Goal: Transaction & Acquisition: Purchase product/service

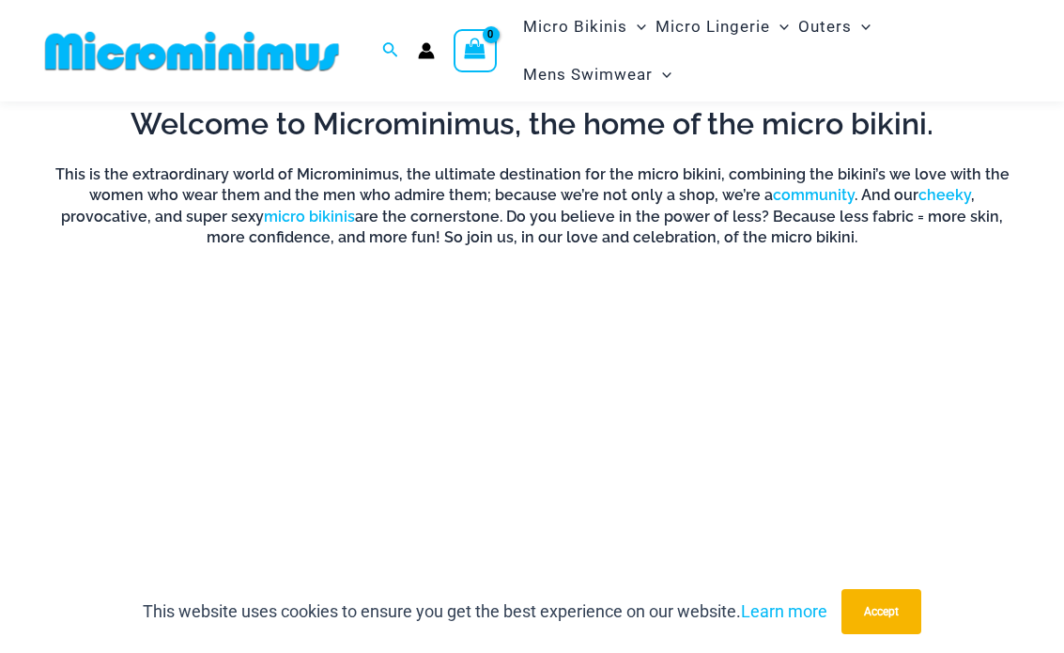
scroll to position [1000, 0]
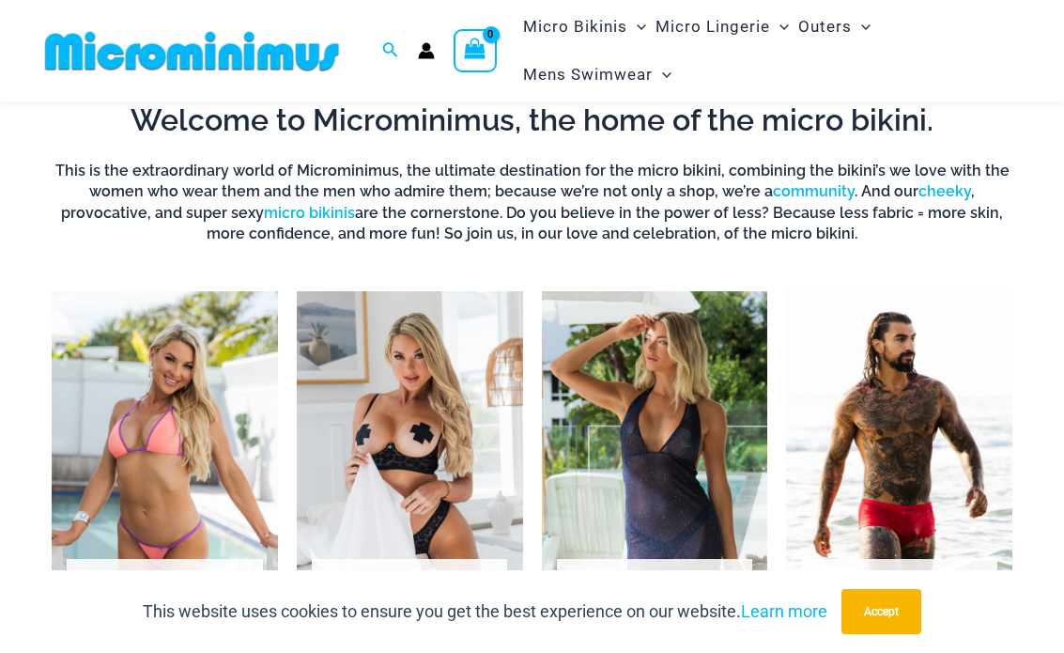
click at [388, 361] on img "Visit product category Micro Lingerie" at bounding box center [410, 467] width 226 height 353
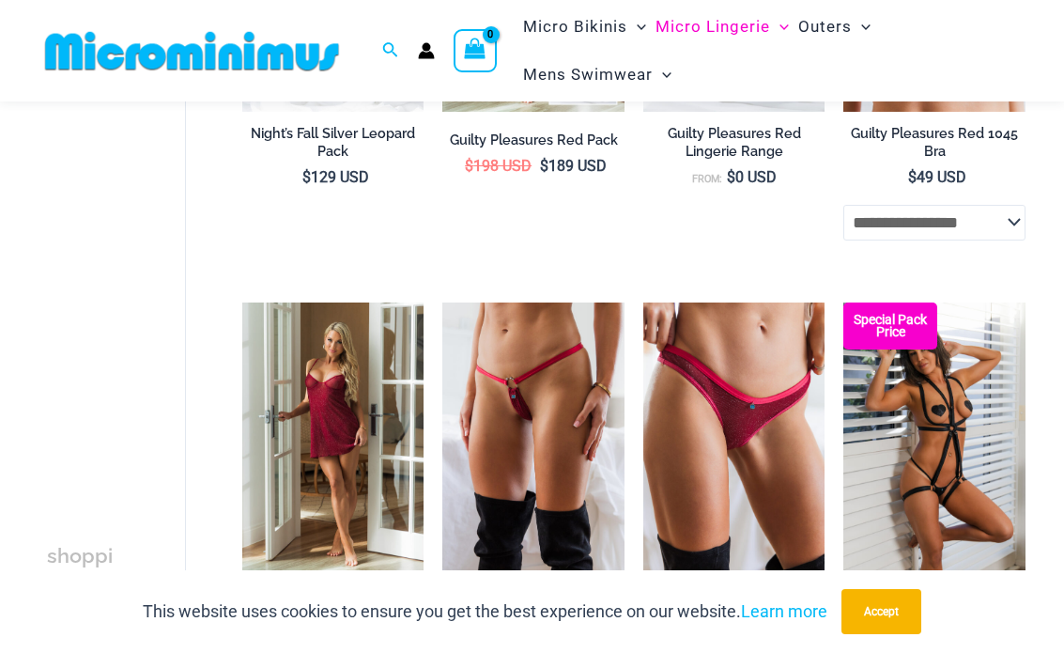
scroll to position [578, 0]
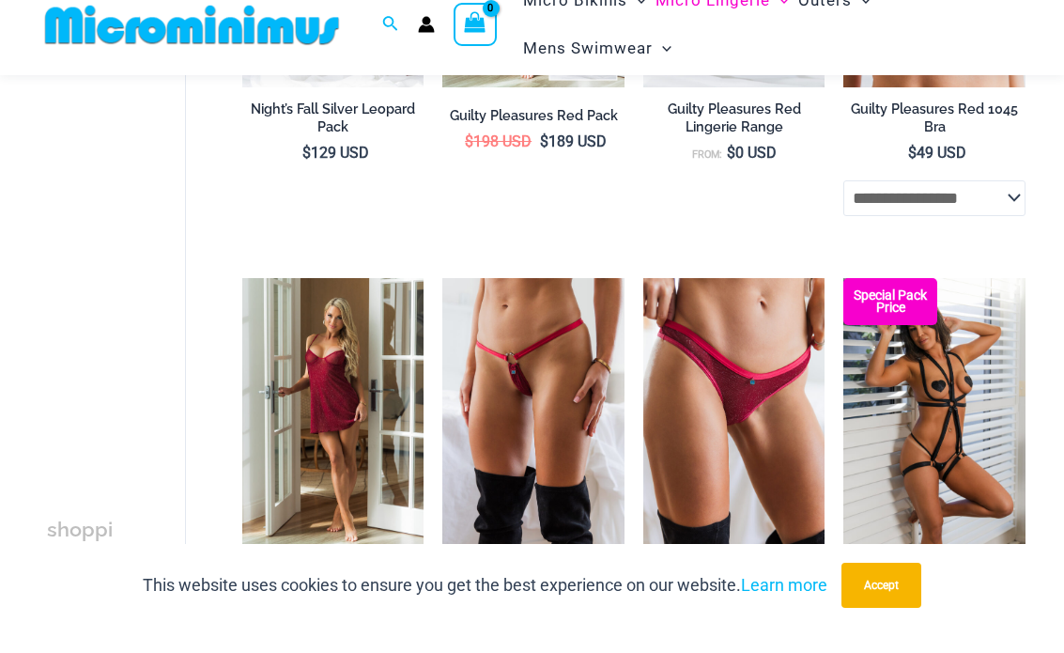
click at [442, 304] on img at bounding box center [442, 304] width 0 height 0
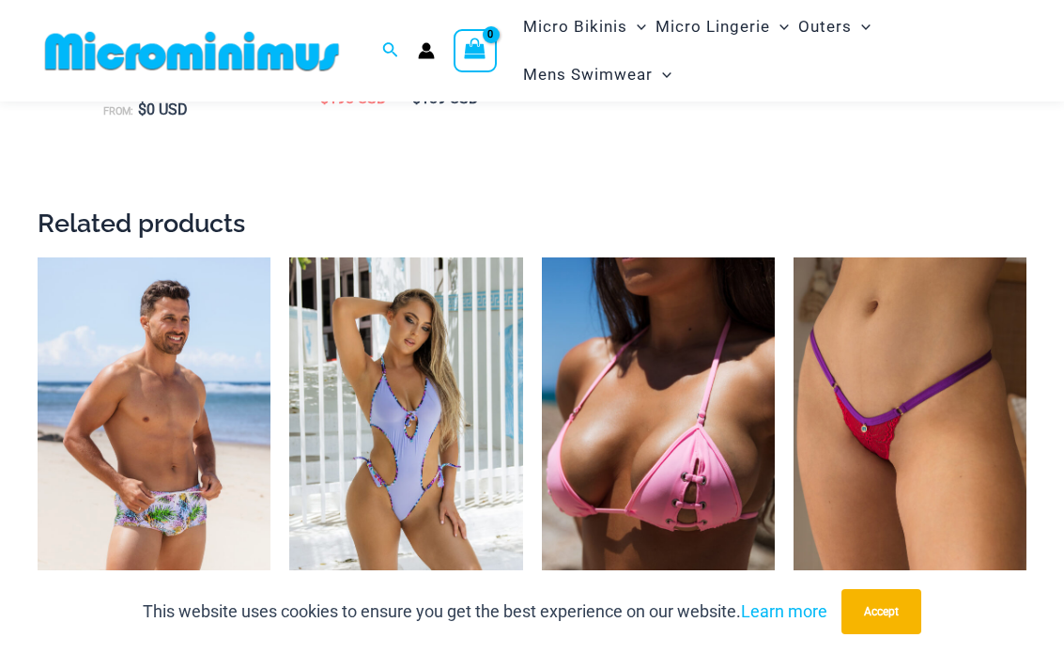
scroll to position [2213, 0]
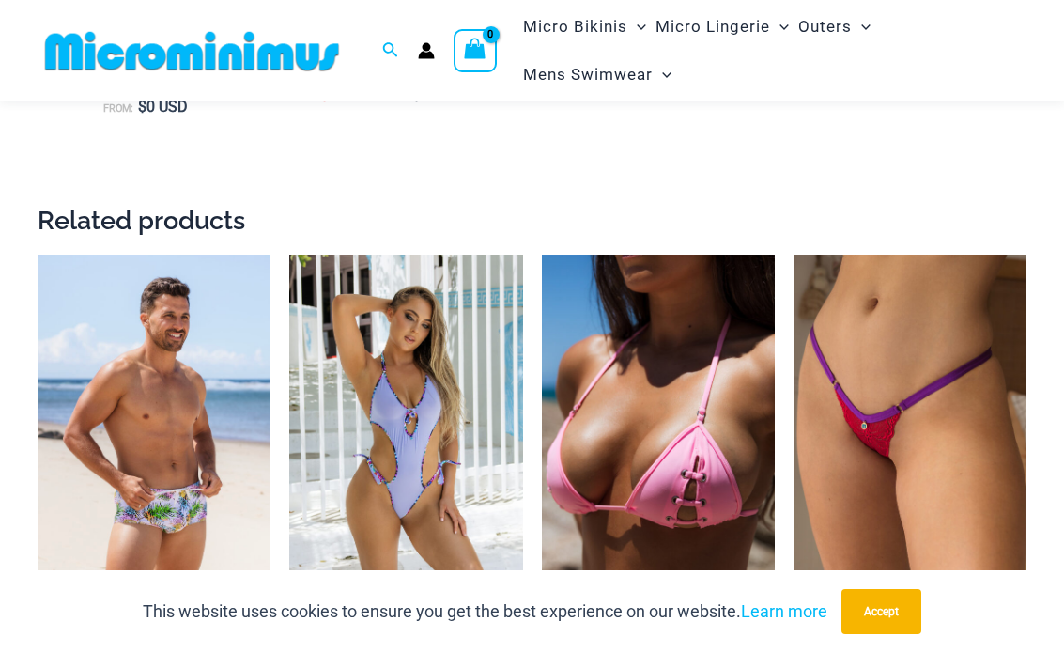
click at [289, 254] on img at bounding box center [289, 254] width 0 height 0
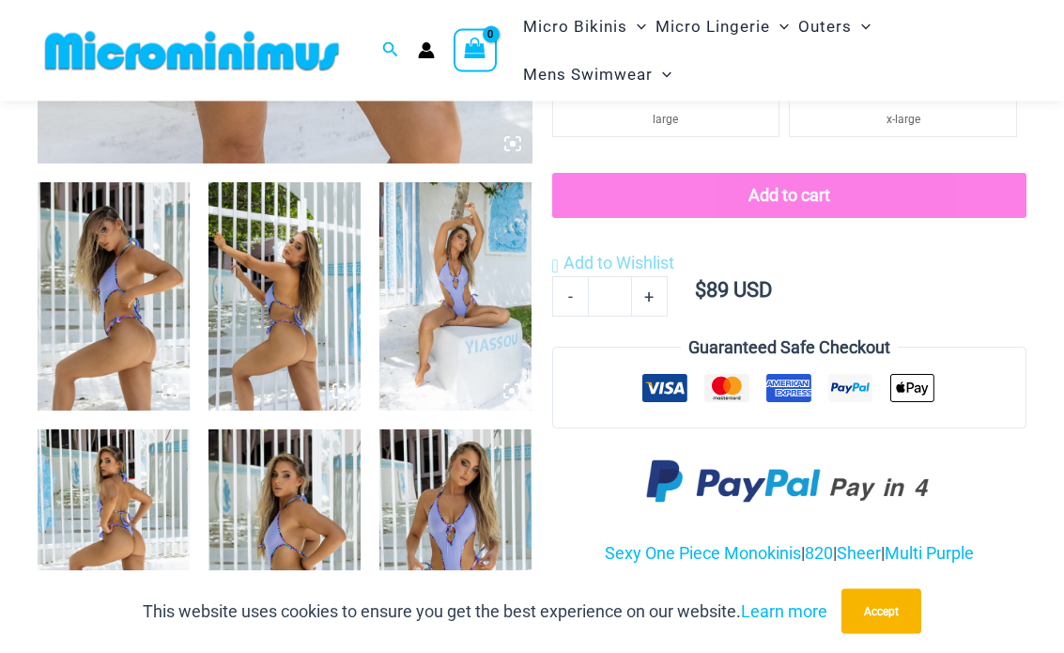
scroll to position [670, 0]
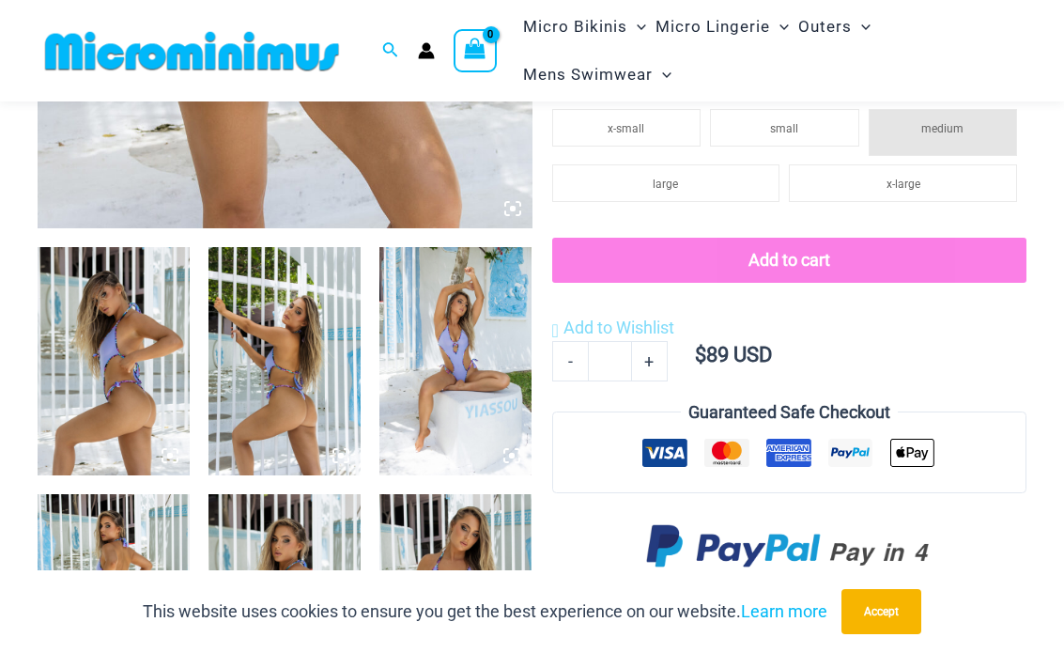
click at [473, 287] on img at bounding box center [455, 361] width 152 height 228
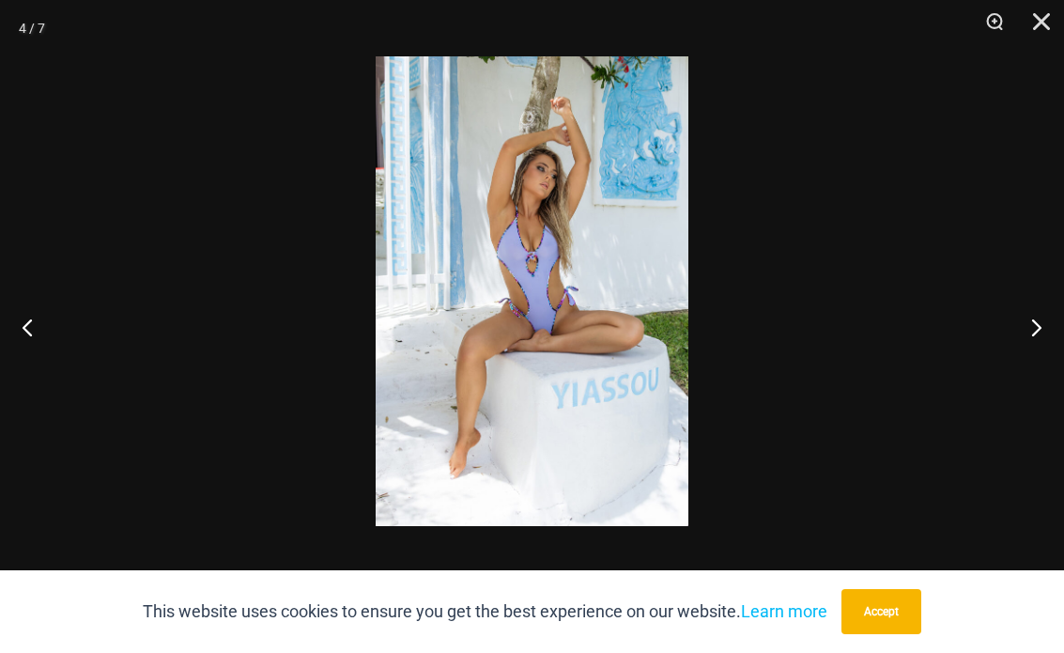
click at [454, 208] on img at bounding box center [532, 290] width 313 height 469
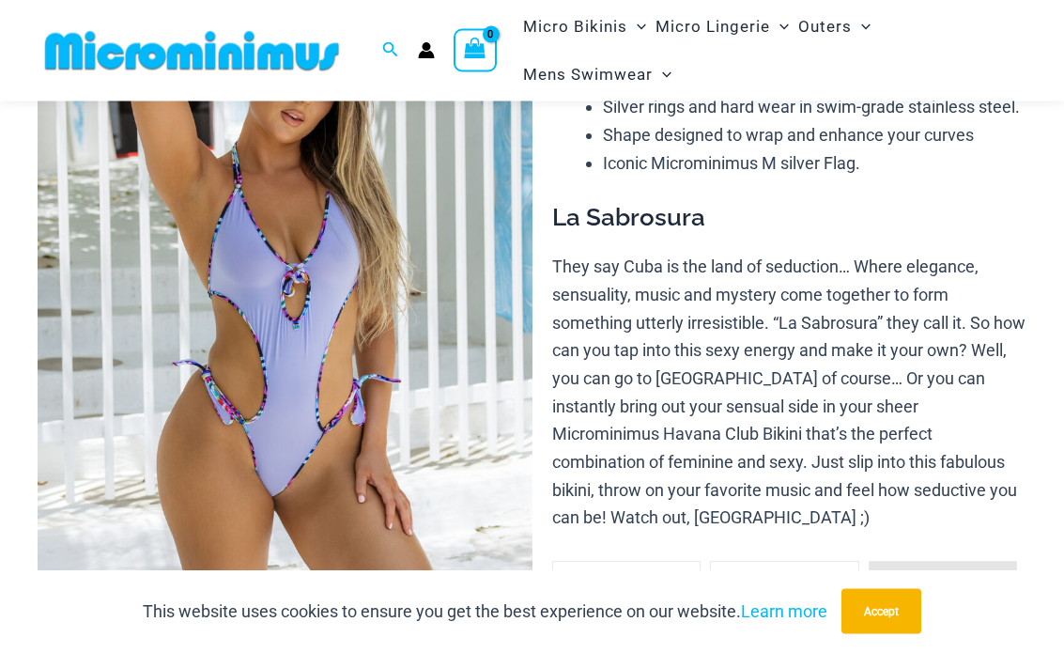
scroll to position [221, 0]
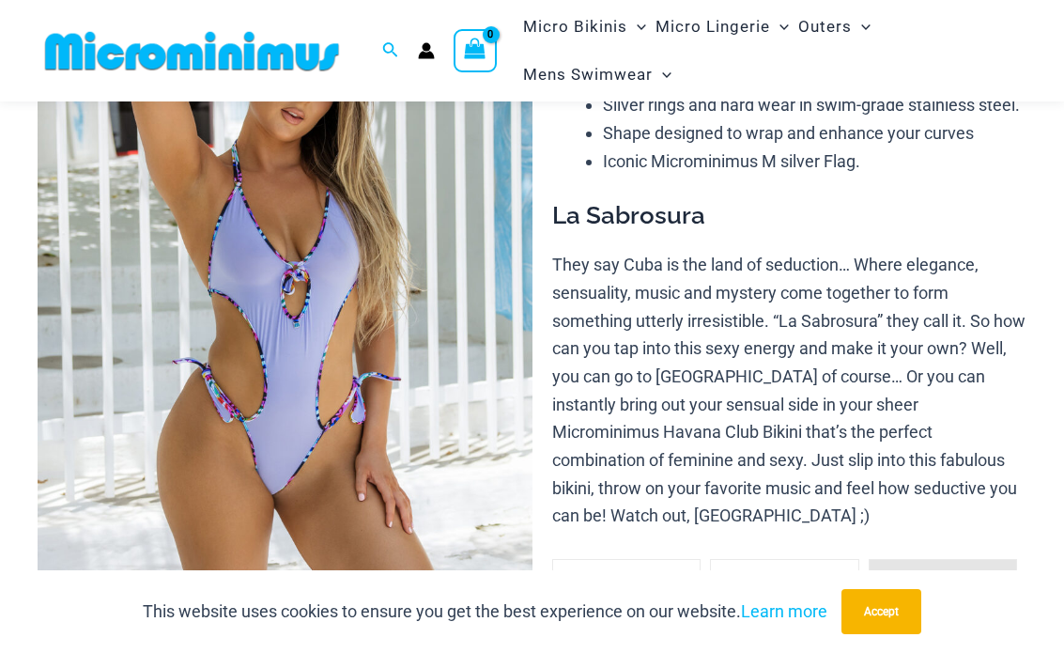
click at [203, 251] on img at bounding box center [285, 307] width 495 height 742
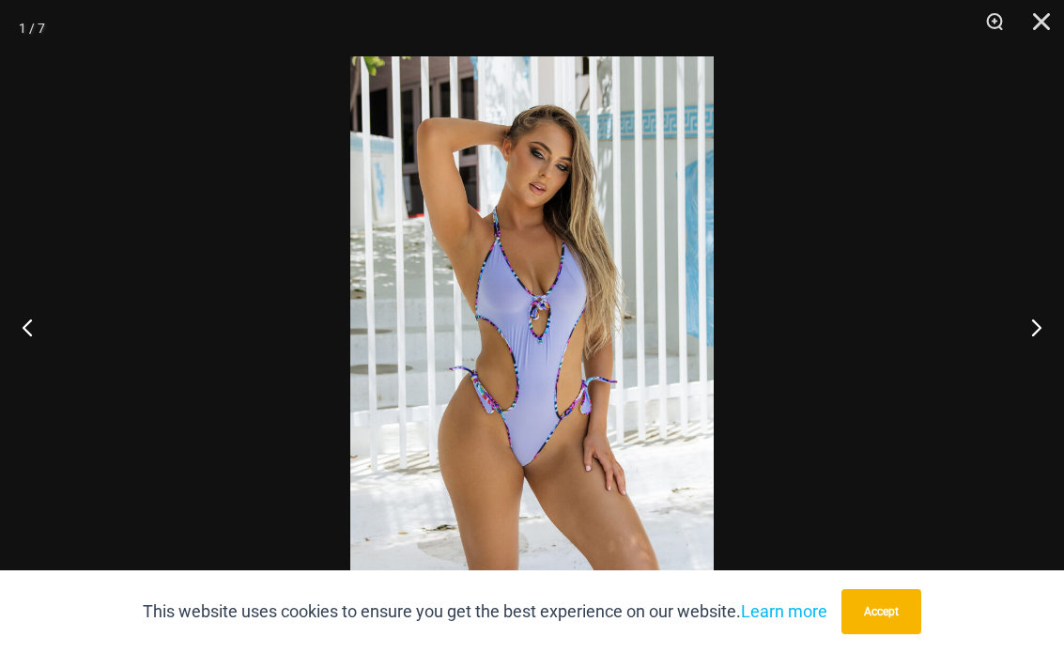
click at [526, 307] on img at bounding box center [531, 328] width 363 height 545
click at [525, 306] on img at bounding box center [531, 328] width 363 height 545
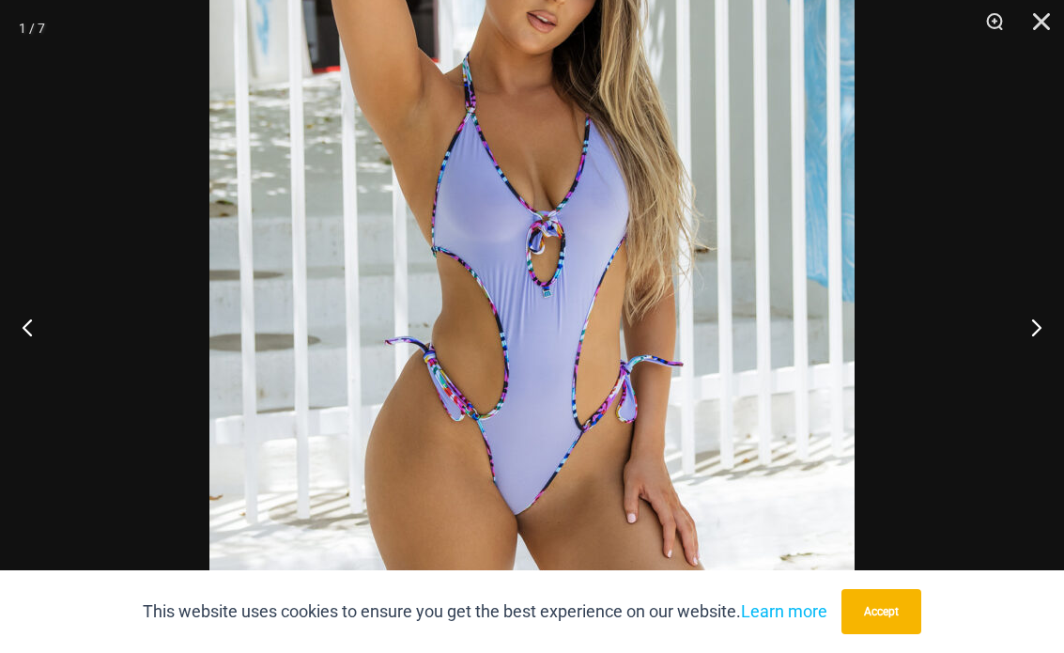
click at [458, 255] on img at bounding box center [531, 270] width 645 height 967
click at [461, 280] on img at bounding box center [531, 270] width 645 height 967
click at [464, 276] on img at bounding box center [531, 270] width 645 height 967
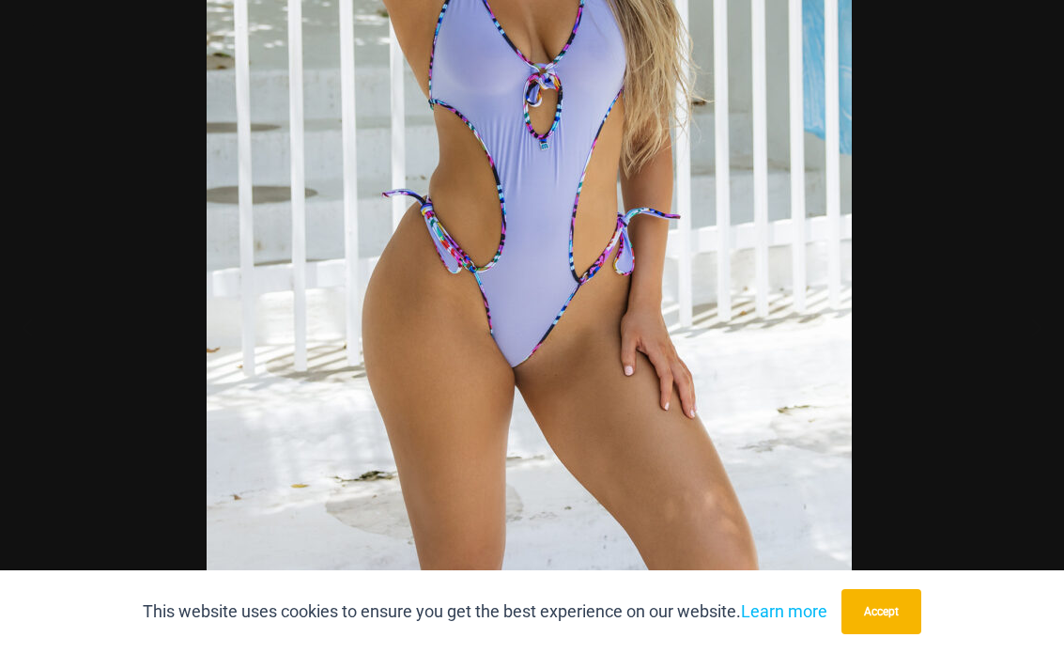
click at [456, 266] on img at bounding box center [529, 122] width 645 height 967
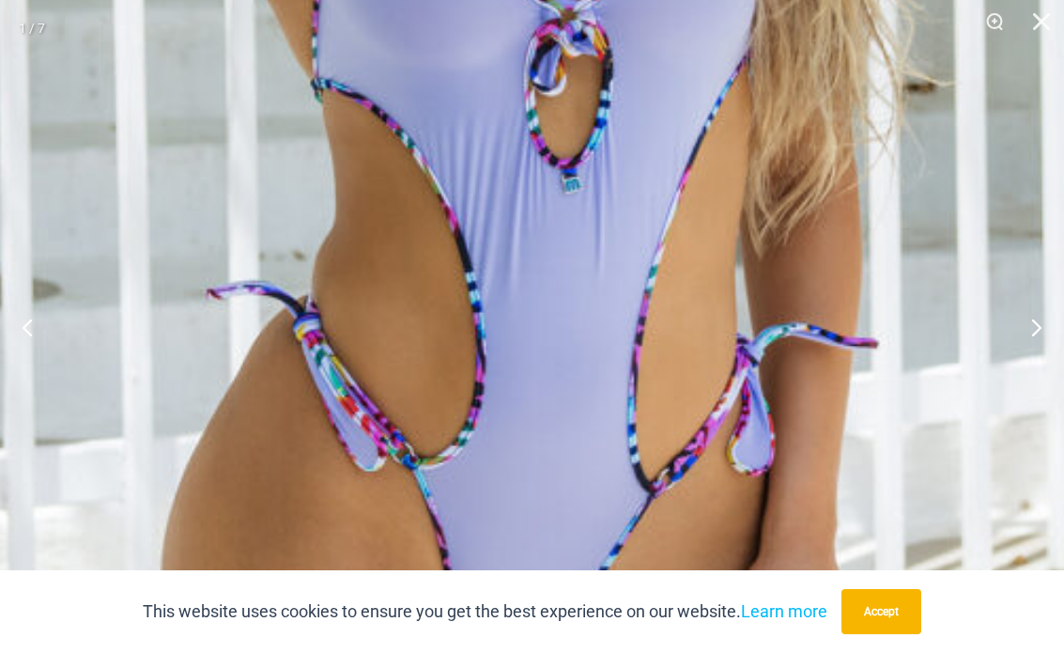
click at [435, 296] on img at bounding box center [537, 132] width 1453 height 2178
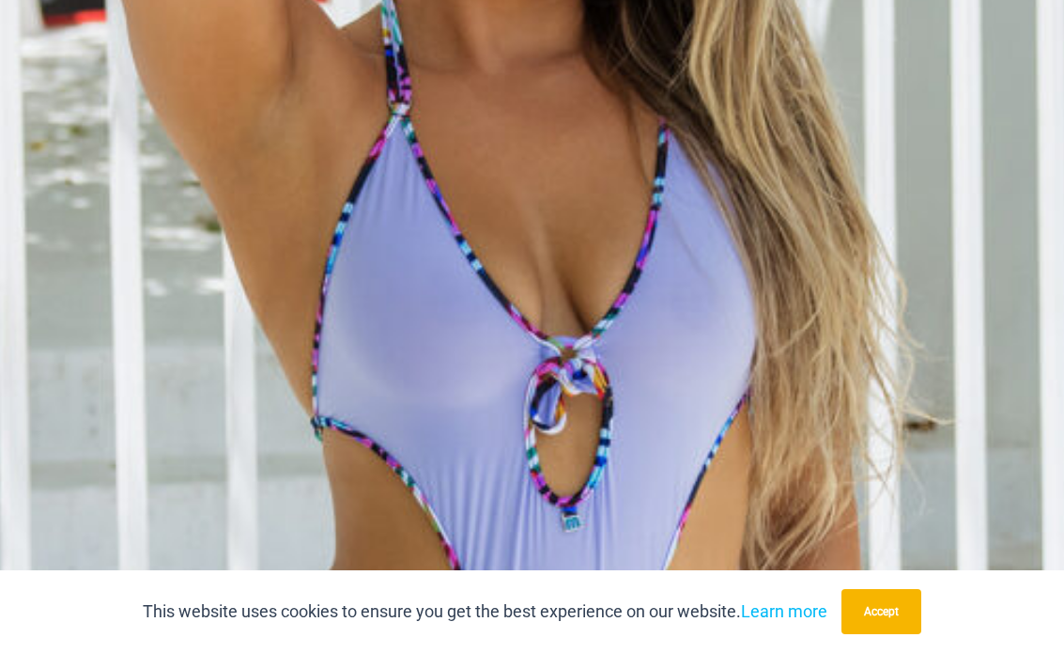
click at [424, 281] on img at bounding box center [537, 470] width 1453 height 2178
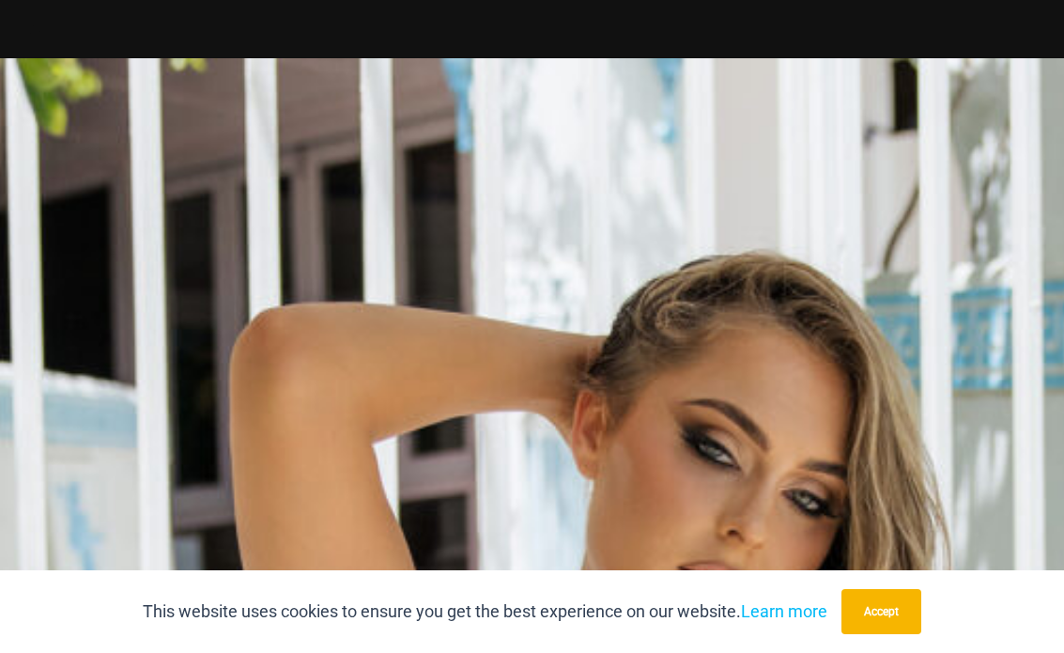
click at [177, 222] on div at bounding box center [532, 326] width 1064 height 653
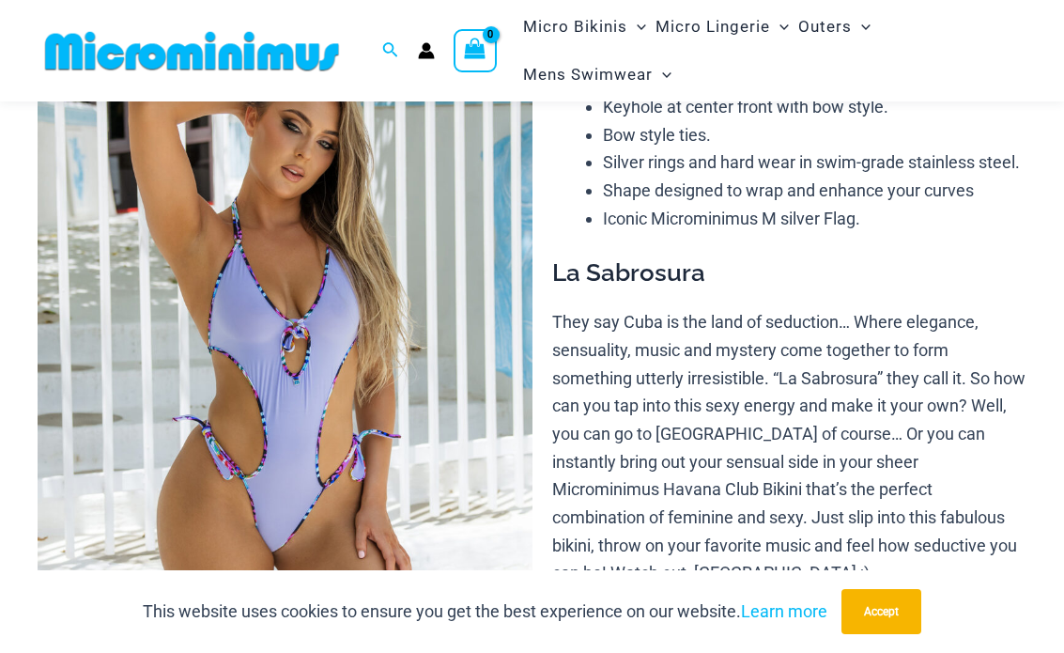
scroll to position [0, 0]
